Goal: Information Seeking & Learning: Learn about a topic

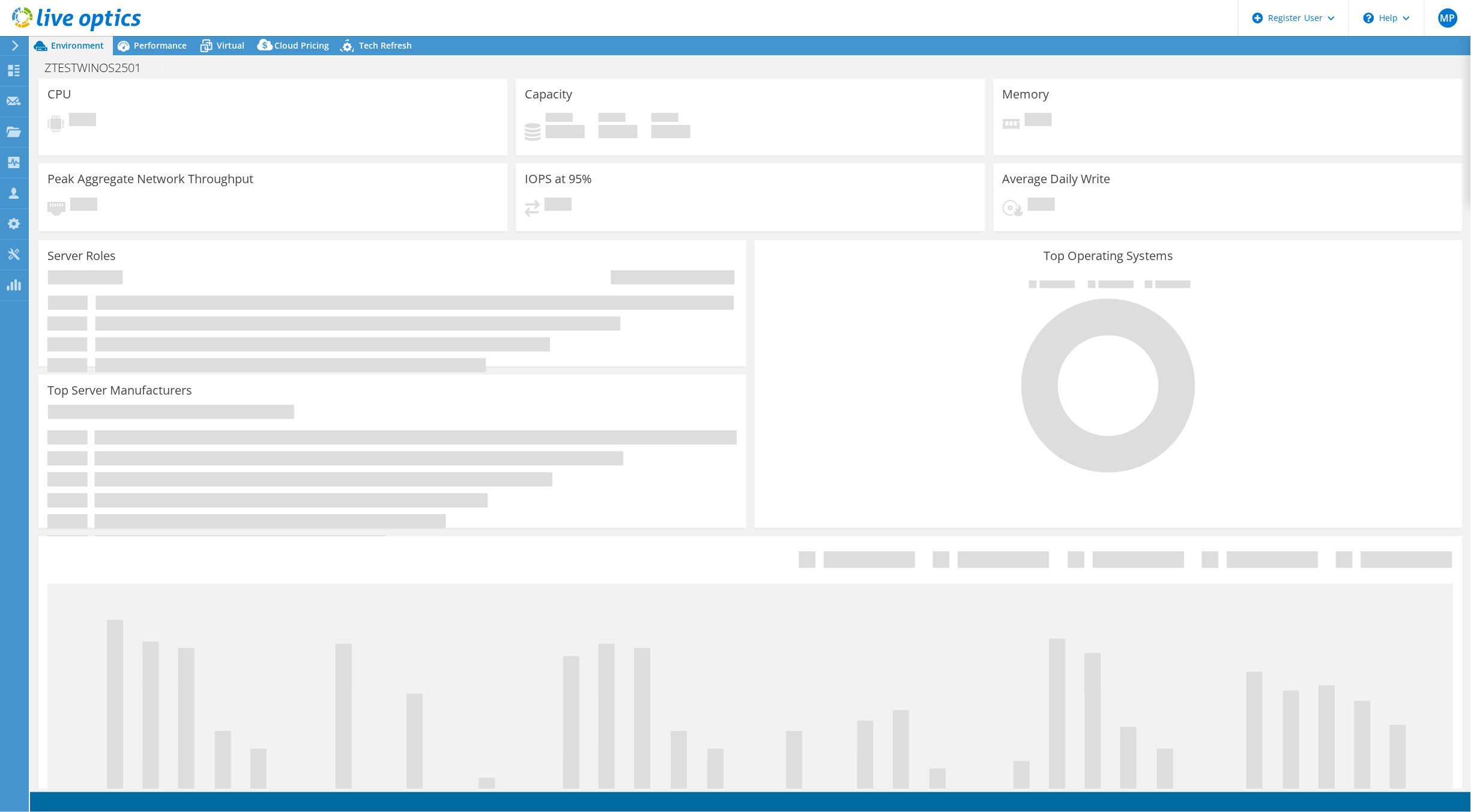
select select "USD"
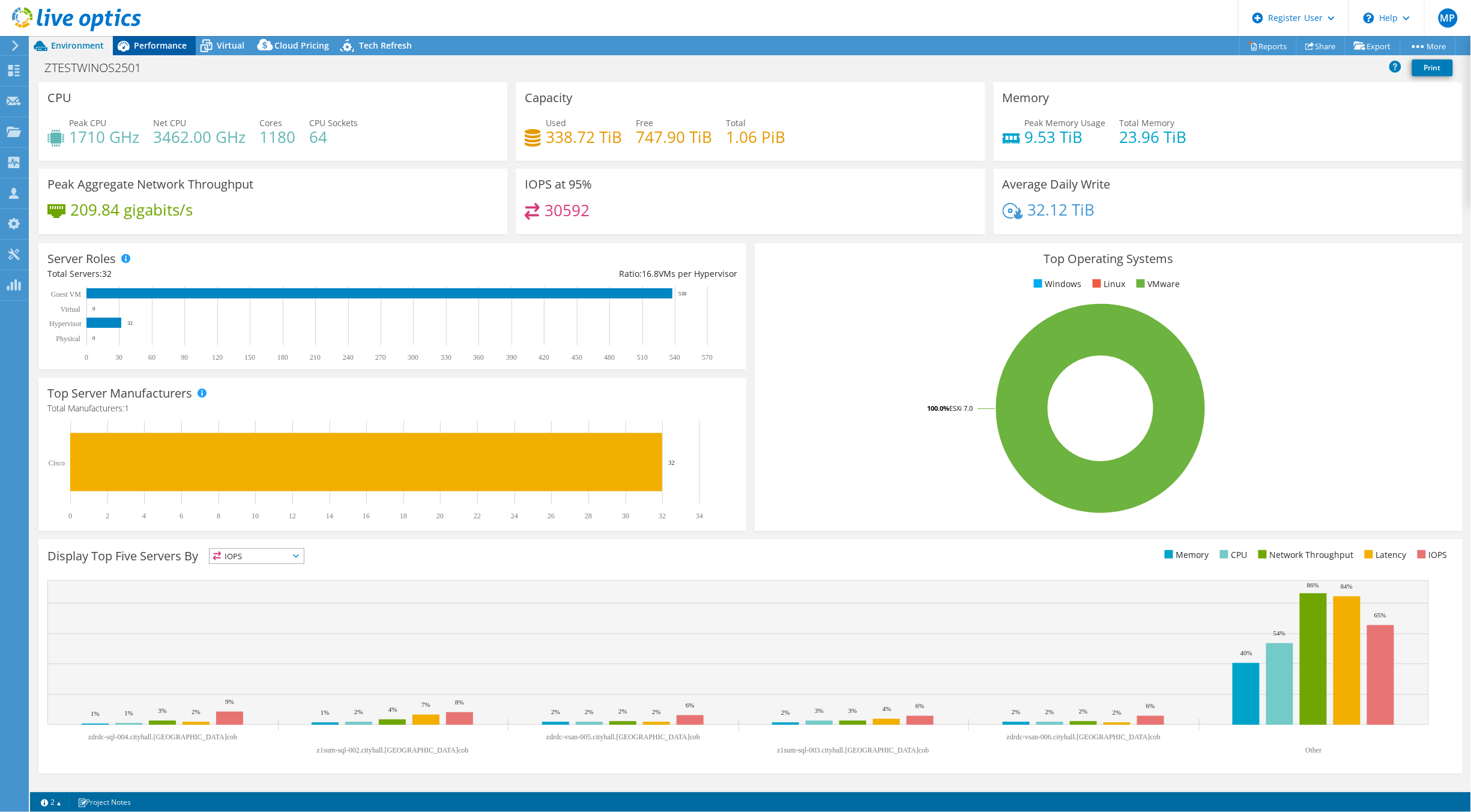
click at [160, 44] on span "Performance" at bounding box center [160, 45] width 53 height 11
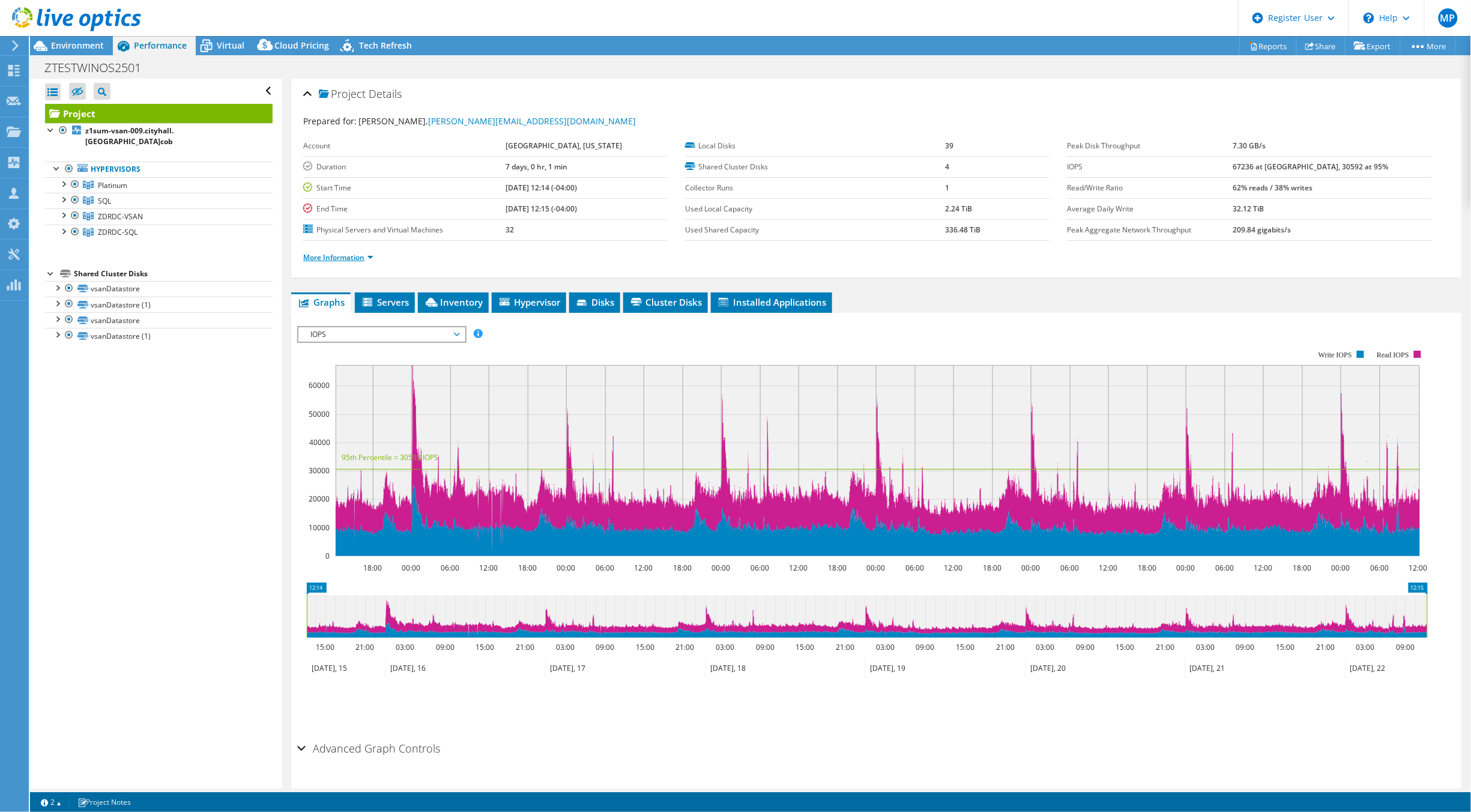
click at [346, 257] on link "More Information" at bounding box center [338, 257] width 71 height 10
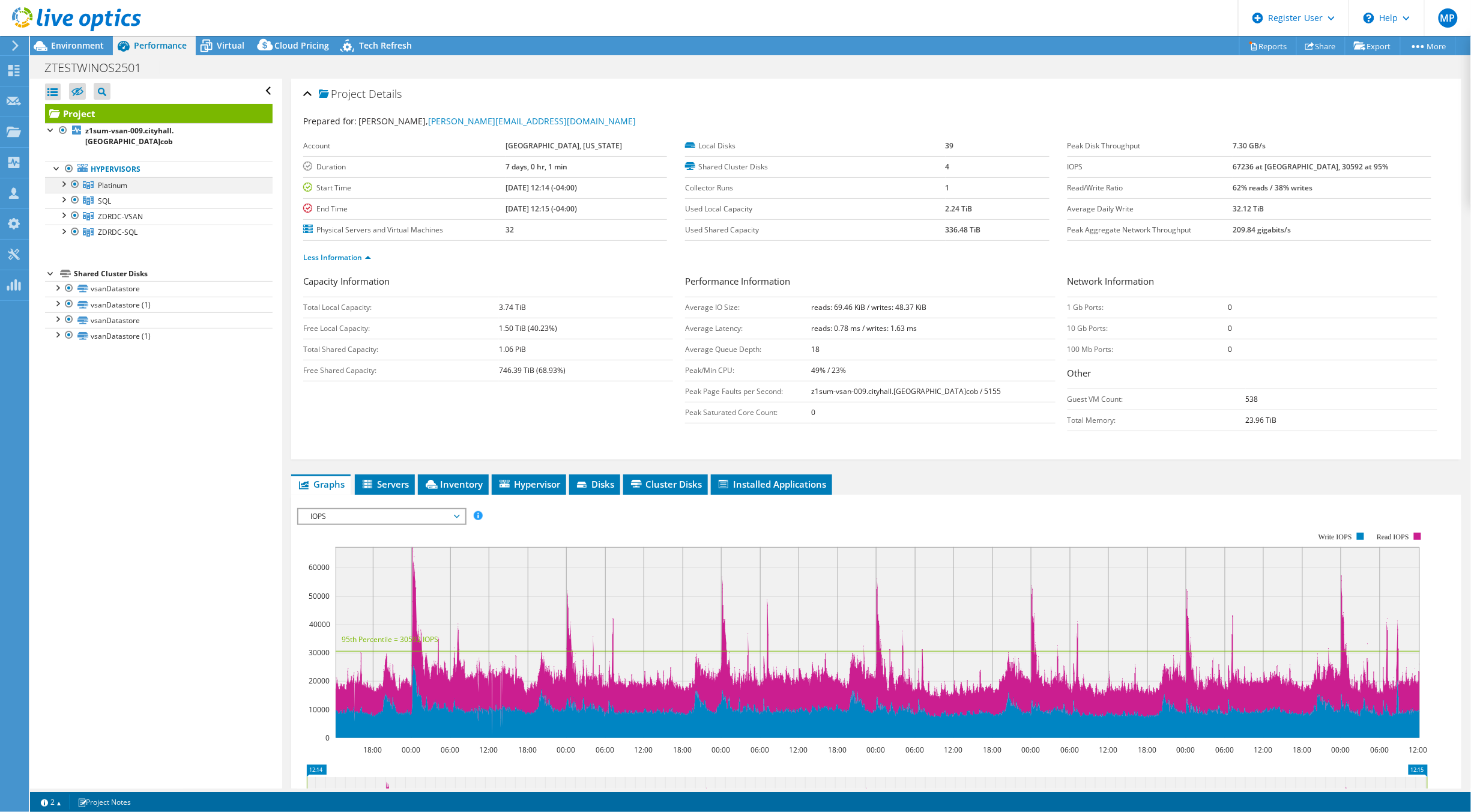
click at [64, 177] on div at bounding box center [63, 183] width 12 height 12
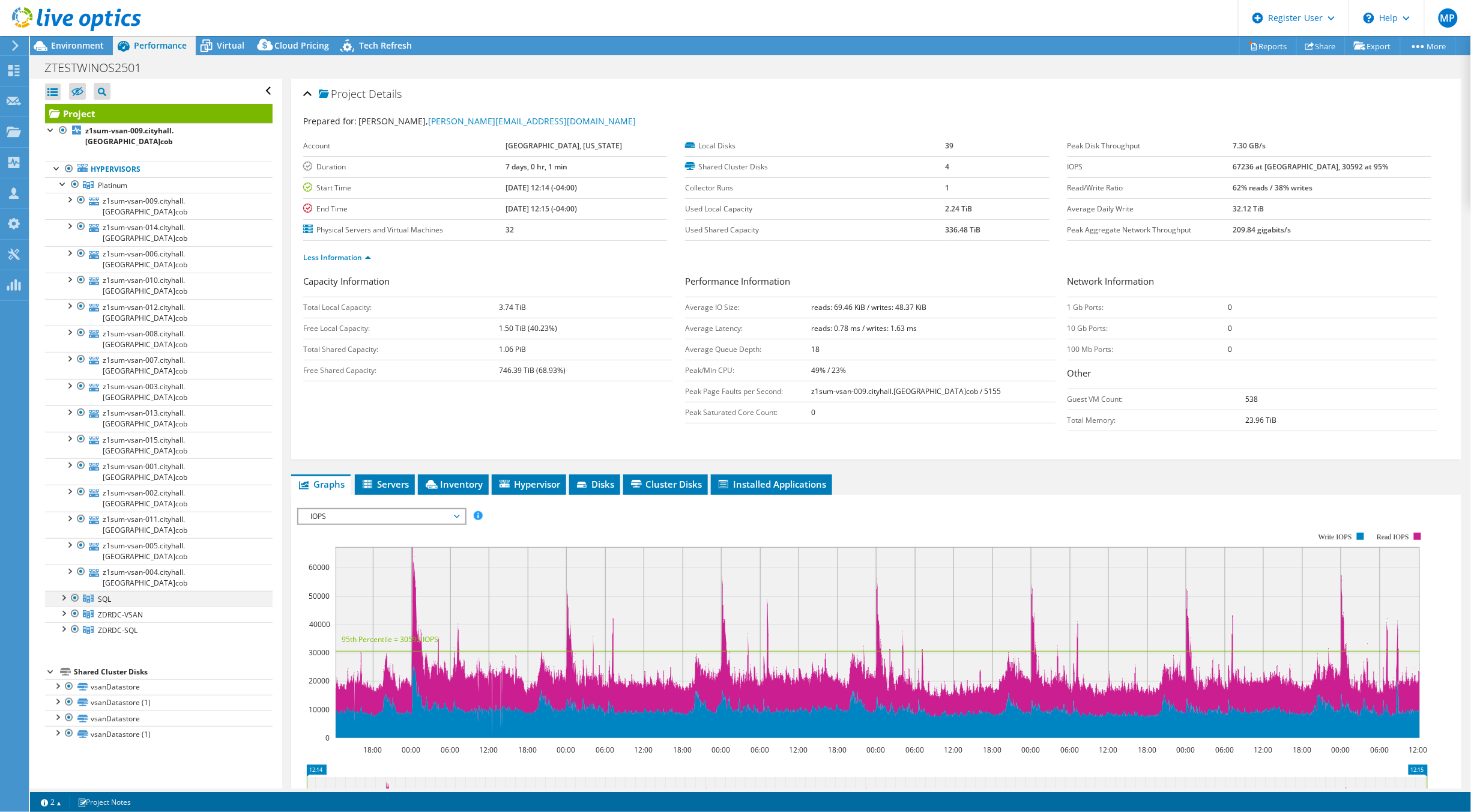
click at [64, 591] on div at bounding box center [63, 597] width 12 height 12
click at [64, 739] on div at bounding box center [63, 745] width 12 height 12
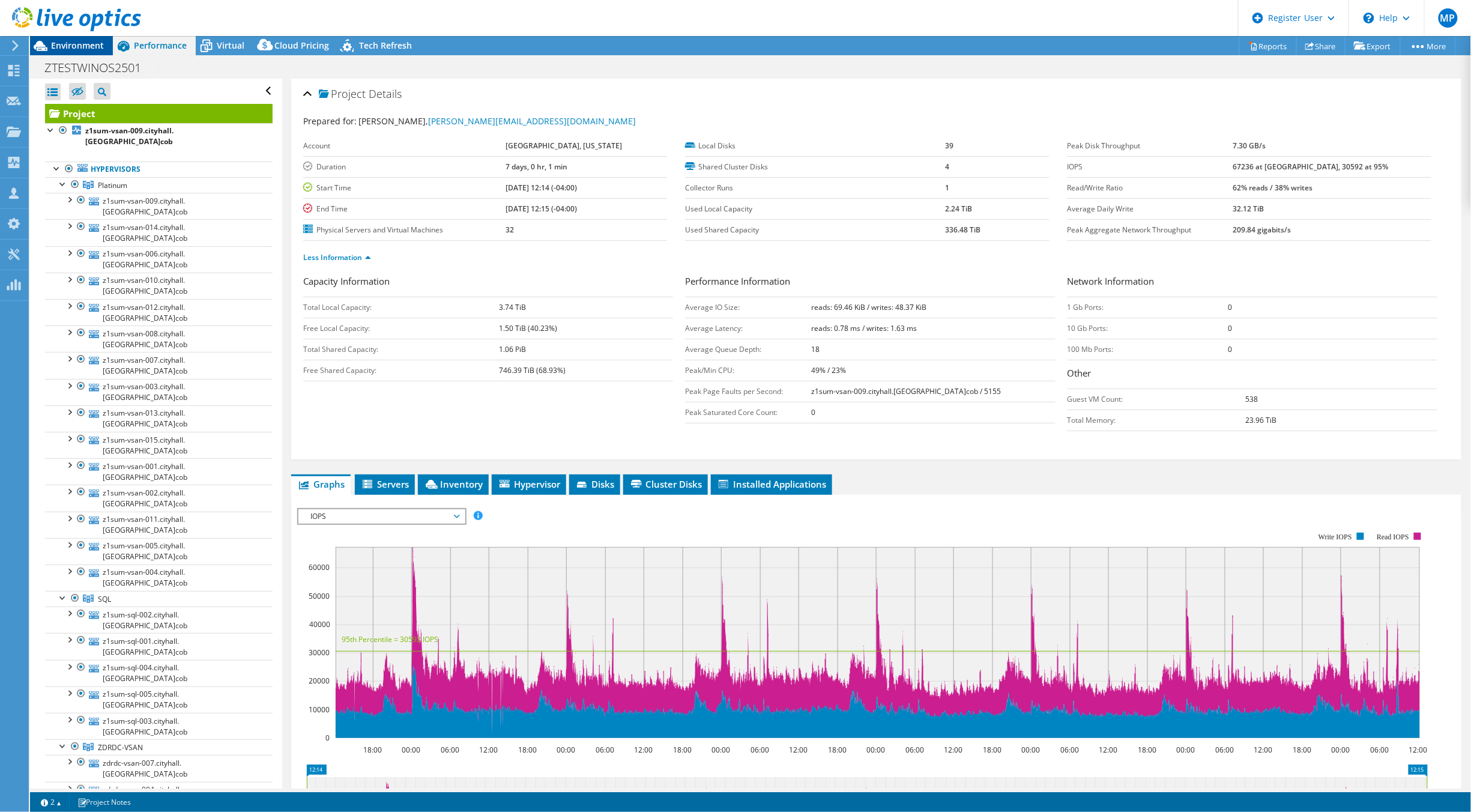
click at [77, 44] on span "Environment" at bounding box center [77, 45] width 53 height 11
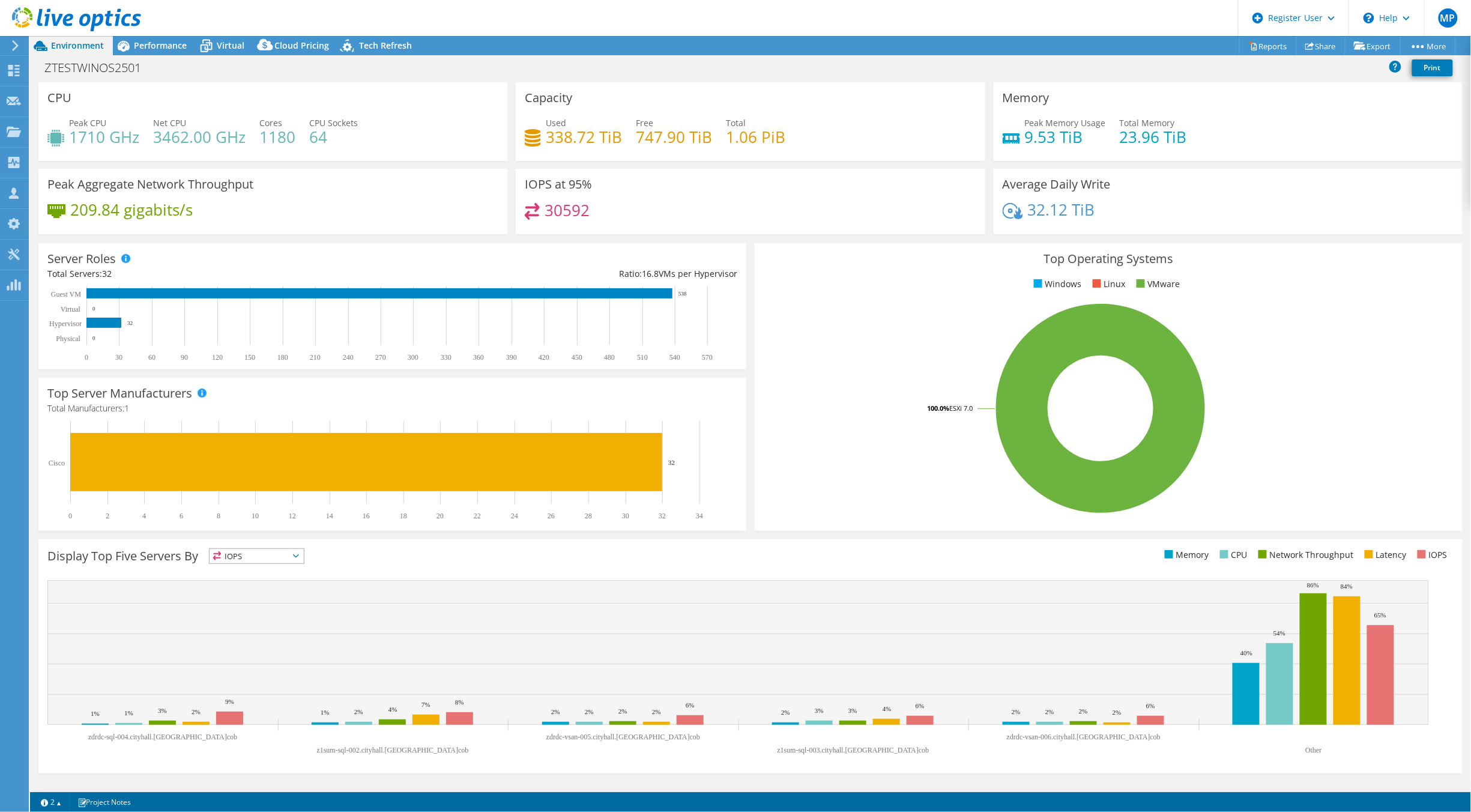
drag, startPoint x: 68, startPoint y: 137, endPoint x: 109, endPoint y: 140, distance: 41.1
click at [109, 140] on h4 "1710 GHz" at bounding box center [104, 137] width 71 height 14
drag, startPoint x: 109, startPoint y: 134, endPoint x: 71, endPoint y: 146, distance: 39.8
click at [71, 144] on h4 "1710 GHz" at bounding box center [104, 137] width 71 height 14
drag, startPoint x: 71, startPoint y: 146, endPoint x: 381, endPoint y: 157, distance: 310.2
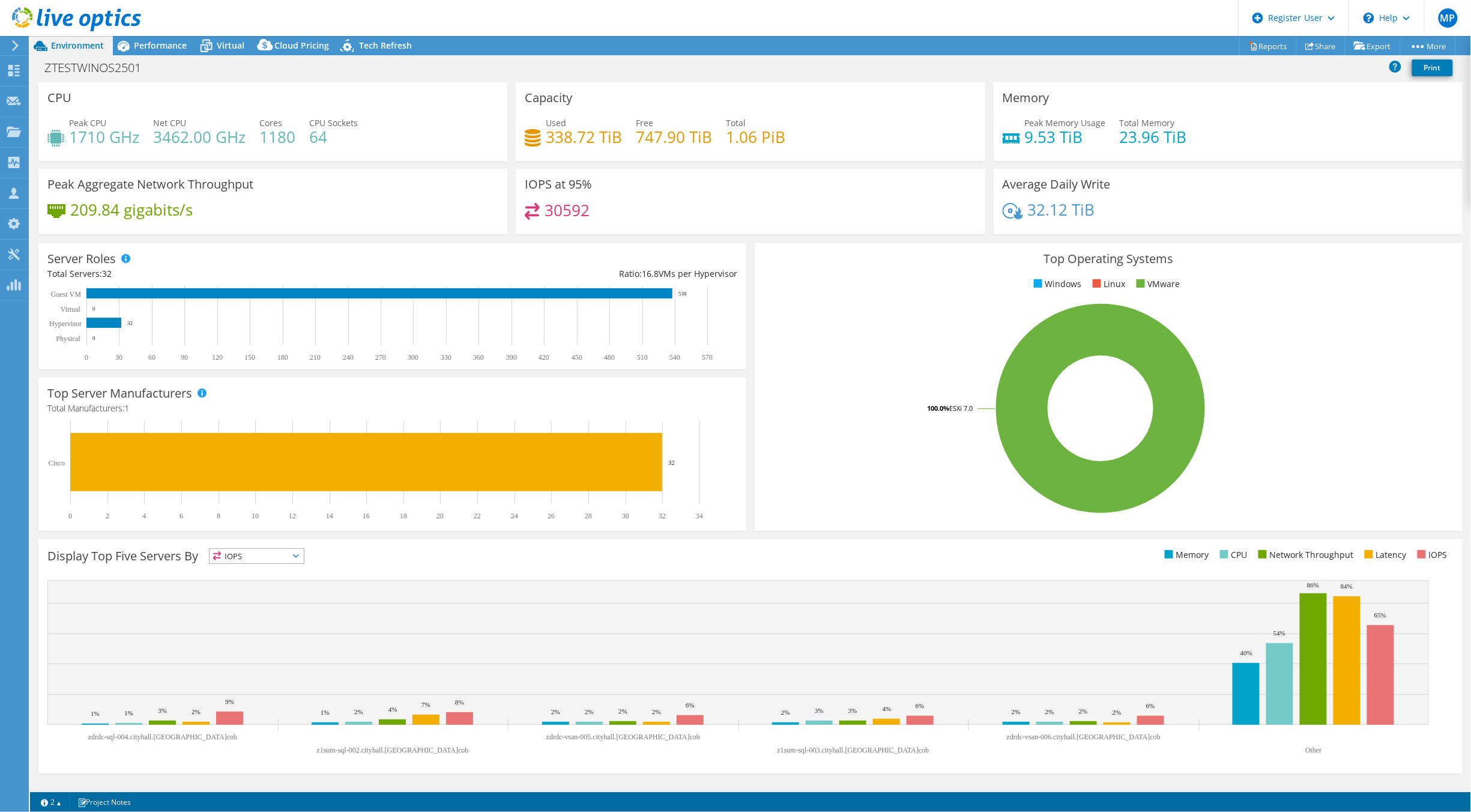
click at [381, 157] on div "CPU Peak CPU 1710 GHz Net CPU 3462.00 GHz Cores 1180 CPU Sockets 64" at bounding box center [272, 122] width 469 height 78
drag, startPoint x: 756, startPoint y: 140, endPoint x: 724, endPoint y: 140, distance: 32.0
click at [726, 140] on h4 "1.06 PiB" at bounding box center [756, 137] width 60 height 14
drag, startPoint x: 724, startPoint y: 140, endPoint x: 624, endPoint y: 134, distance: 100.2
click at [624, 134] on div "Used 338.72 TiB Free 747.90 TiB Total 1.06 PiB" at bounding box center [751, 136] width 451 height 39
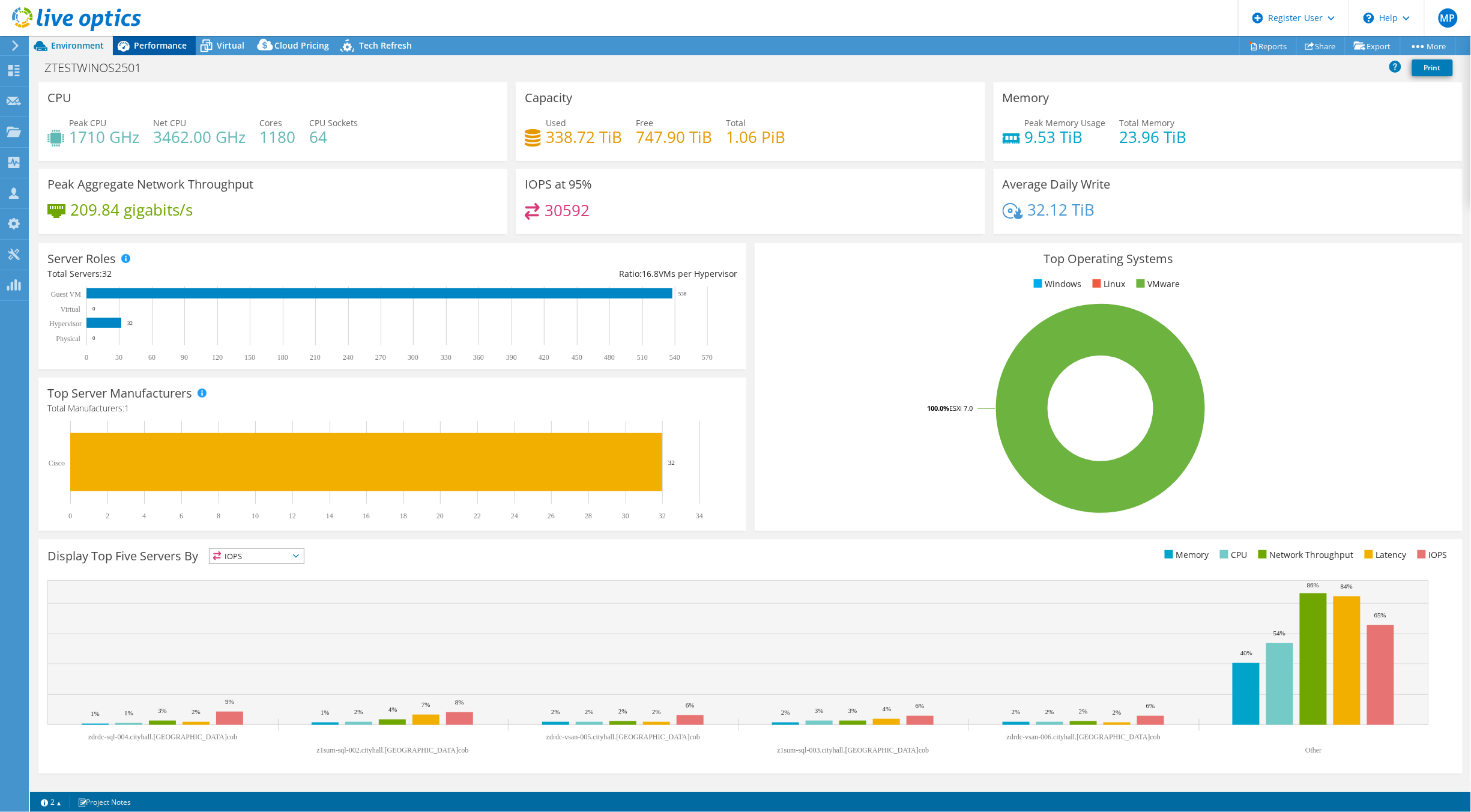
click at [150, 41] on span "Performance" at bounding box center [160, 45] width 53 height 11
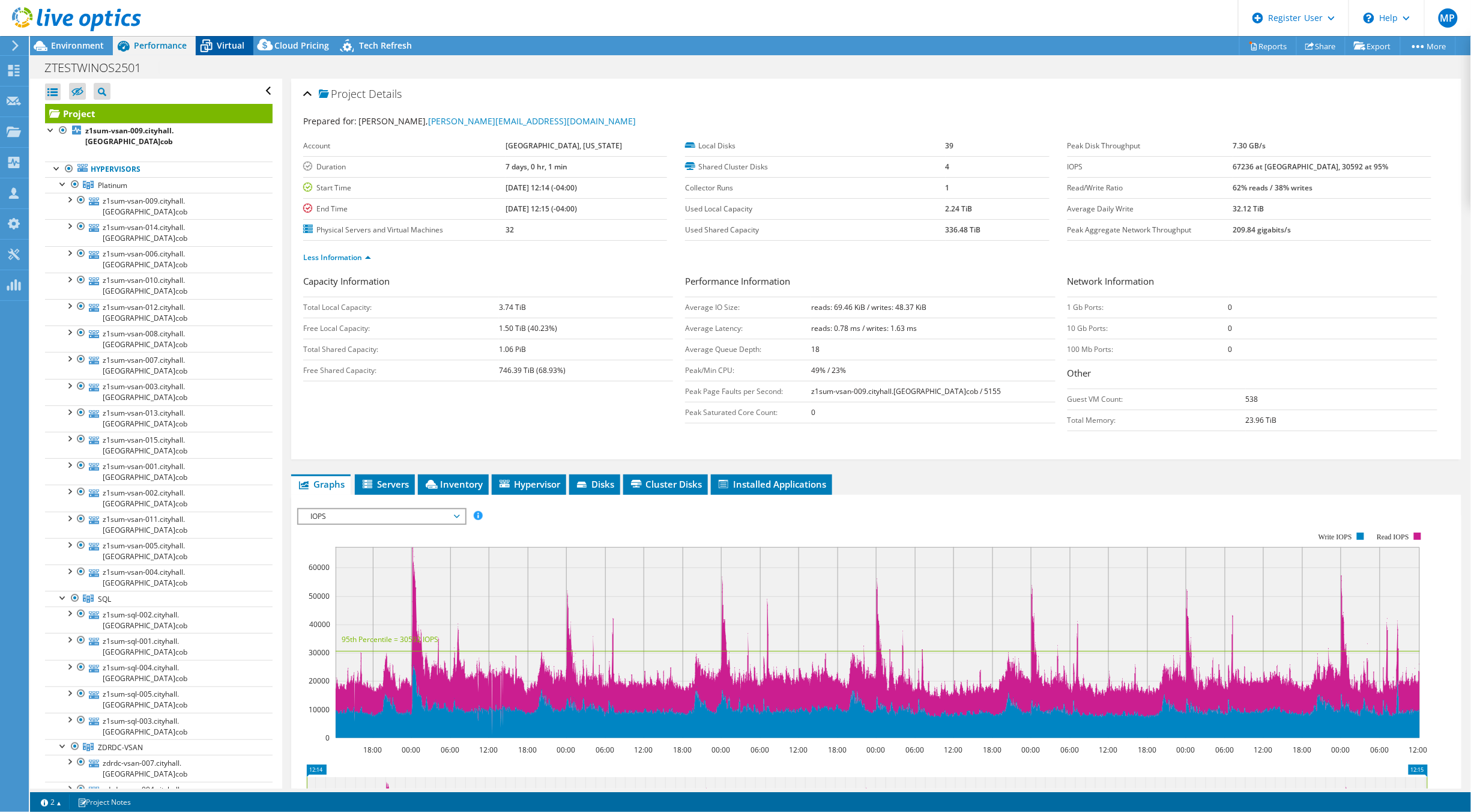
click at [232, 36] on div "Virtual" at bounding box center [225, 45] width 58 height 20
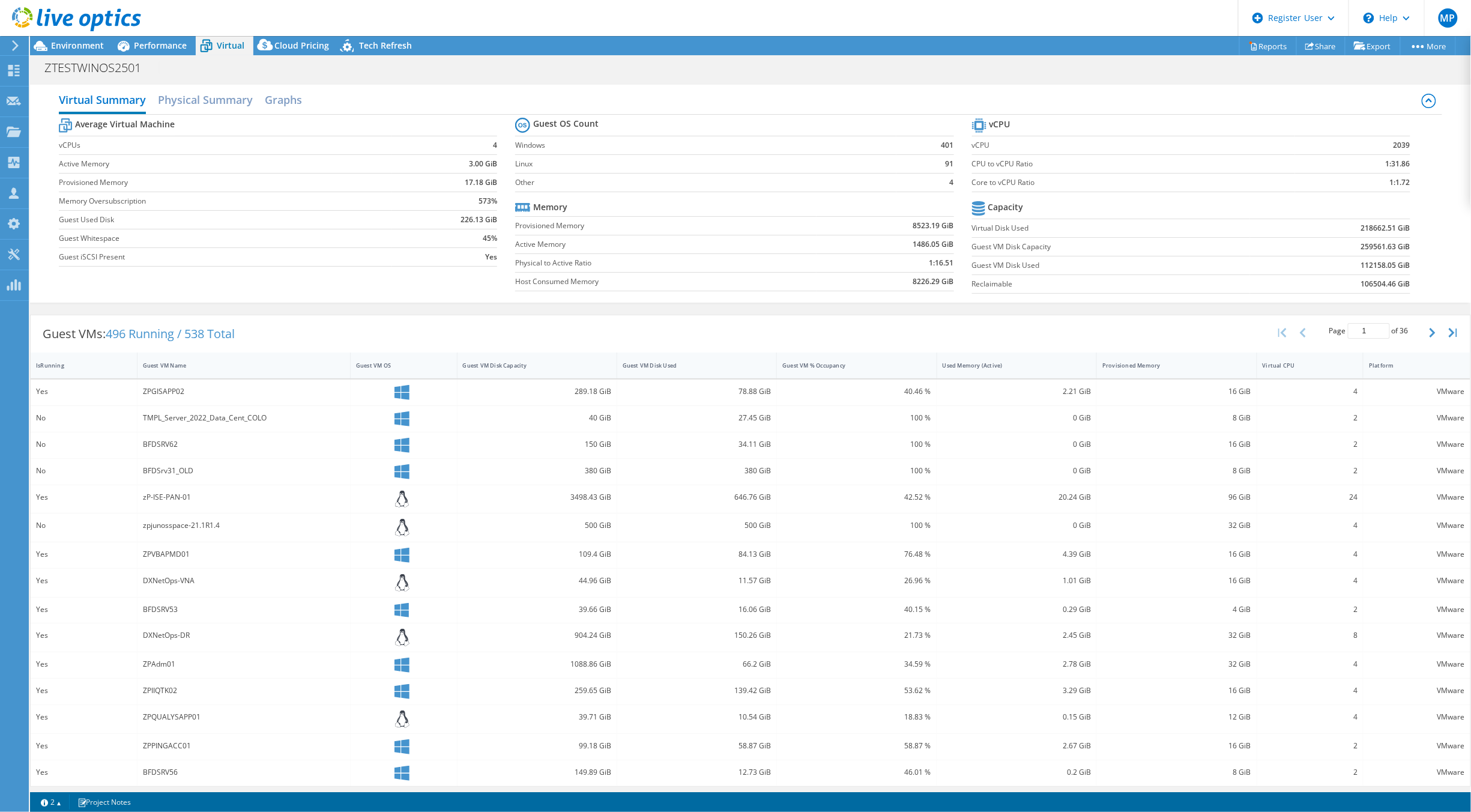
scroll to position [8, 0]
click at [170, 42] on span "Performance" at bounding box center [160, 45] width 53 height 11
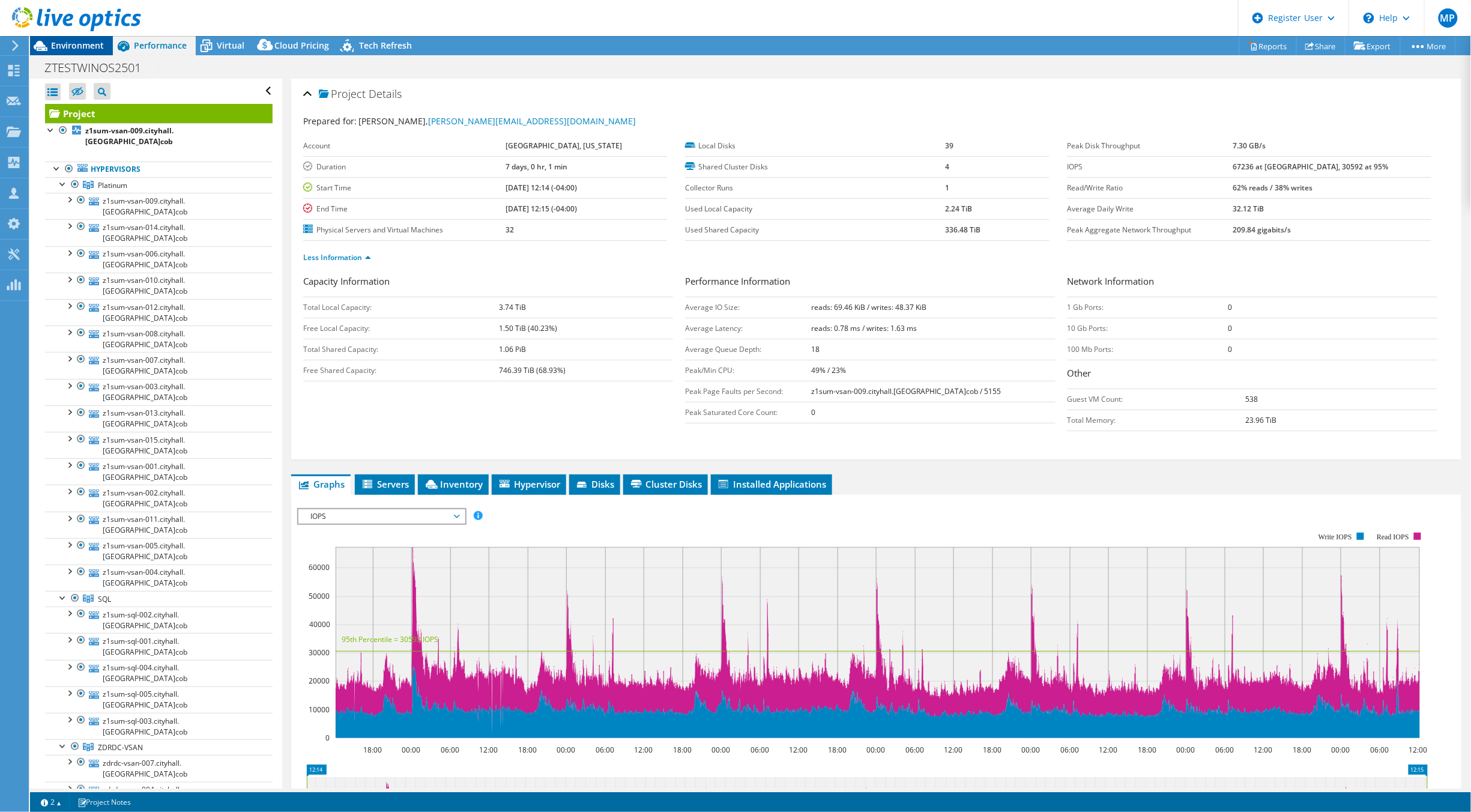
click at [64, 43] on span "Environment" at bounding box center [77, 45] width 53 height 11
